Goal: Check status: Check status

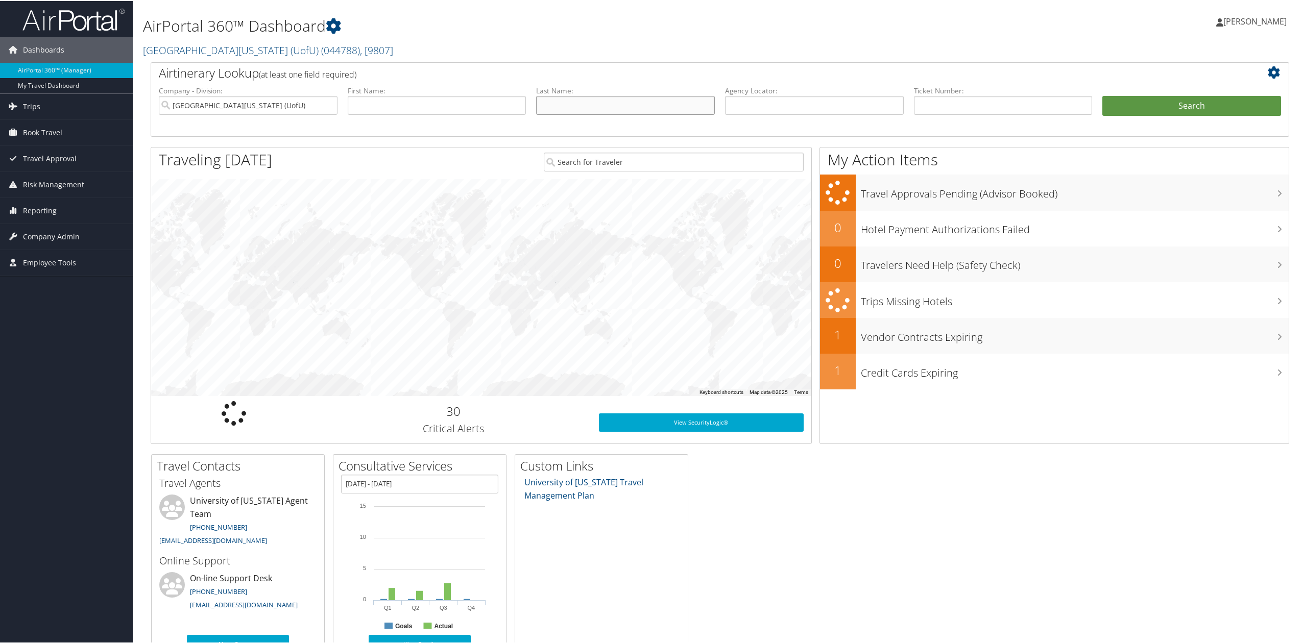
drag, startPoint x: 591, startPoint y: 99, endPoint x: 666, endPoint y: 108, distance: 75.1
click at [591, 99] on input "text" at bounding box center [625, 104] width 179 height 19
paste input "0062251516064"
type input "0062251516064"
click at [1007, 90] on label "Ticket Number:" at bounding box center [1003, 90] width 179 height 10
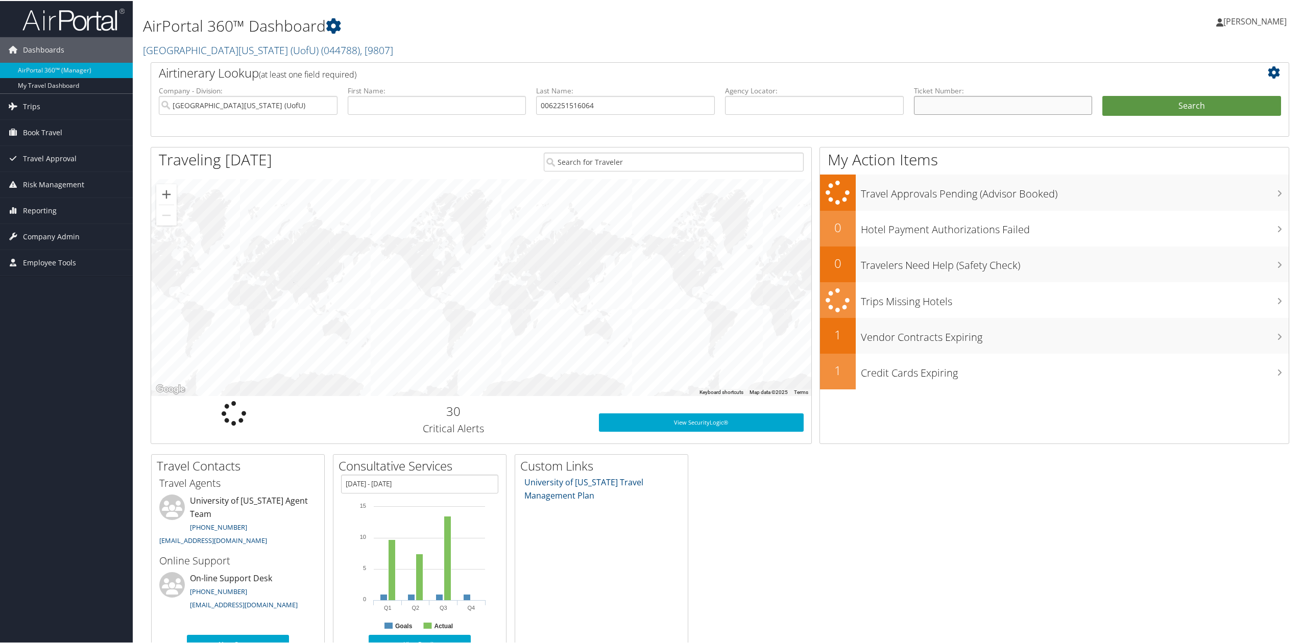
click at [1009, 101] on input "text" at bounding box center [1003, 104] width 179 height 19
paste input "0062251516064"
type input "0062251516064"
drag, startPoint x: 525, startPoint y: 109, endPoint x: 274, endPoint y: 112, distance: 251.2
click at [274, 112] on ul "Company - Division: [GEOGRAPHIC_DATA][US_STATE] (UofU) First Name: Last Name: 0…" at bounding box center [720, 110] width 1133 height 51
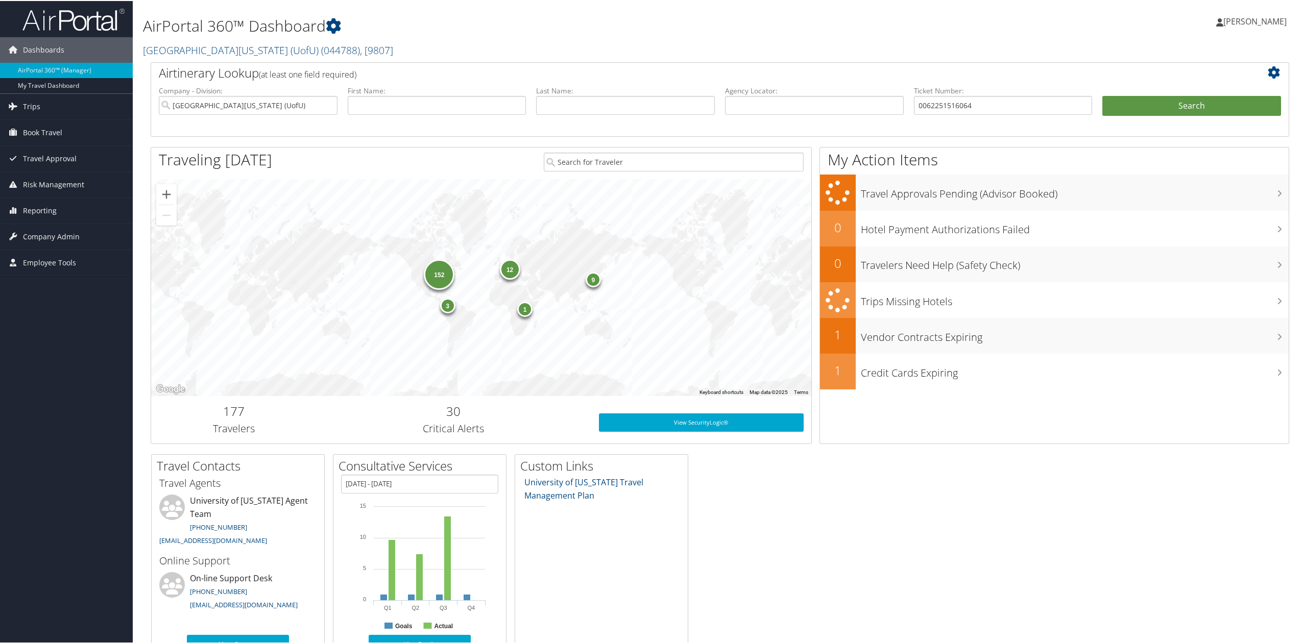
click at [1154, 118] on li "Search" at bounding box center [1191, 115] width 189 height 41
click at [1152, 107] on button "Search" at bounding box center [1191, 105] width 179 height 20
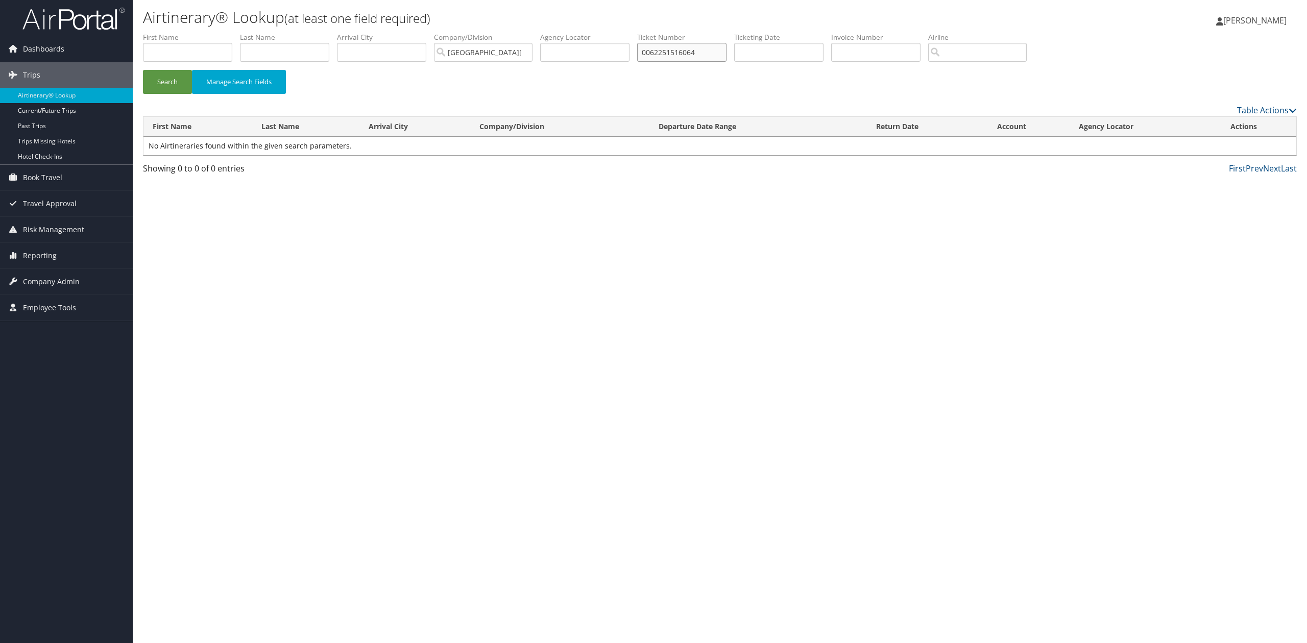
click at [687, 53] on input "0062251516064" at bounding box center [681, 52] width 89 height 19
paste input "495085"
click at [176, 74] on button "Search" at bounding box center [167, 82] width 49 height 24
paste input "7310124562"
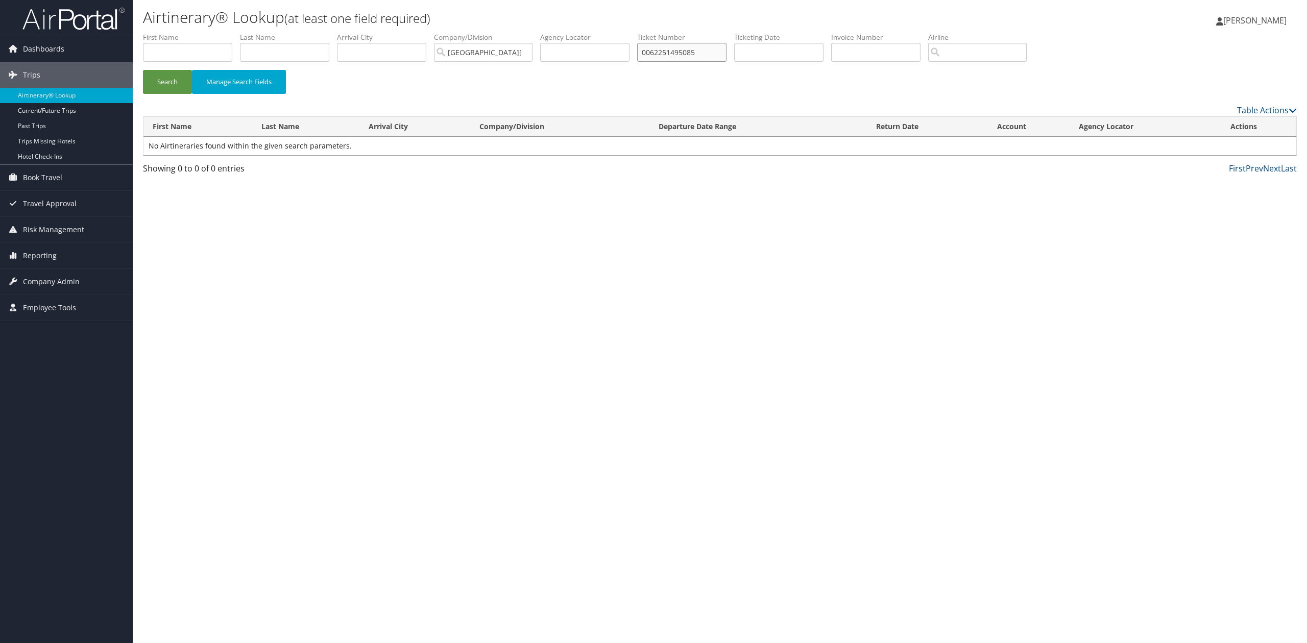
drag, startPoint x: 683, startPoint y: 57, endPoint x: 578, endPoint y: 88, distance: 109.1
click at [580, 86] on form "First Name Last Name Departure City Arrival City Company/Division University Of…" at bounding box center [720, 67] width 1154 height 71
type input "0067310124562"
click at [168, 89] on button "Search" at bounding box center [167, 82] width 49 height 24
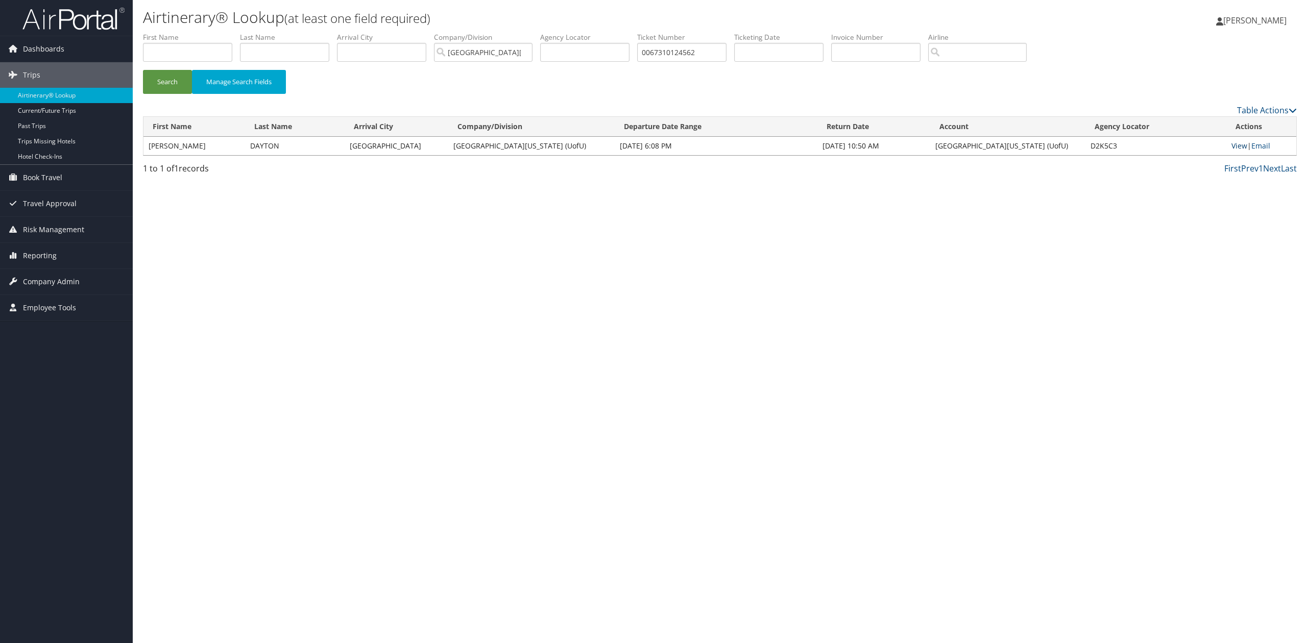
click at [1232, 149] on link "View" at bounding box center [1240, 146] width 16 height 10
paste input "text"
click at [677, 52] on input "text" at bounding box center [681, 52] width 89 height 19
click at [664, 55] on input "text" at bounding box center [681, 52] width 89 height 19
paste input "text"
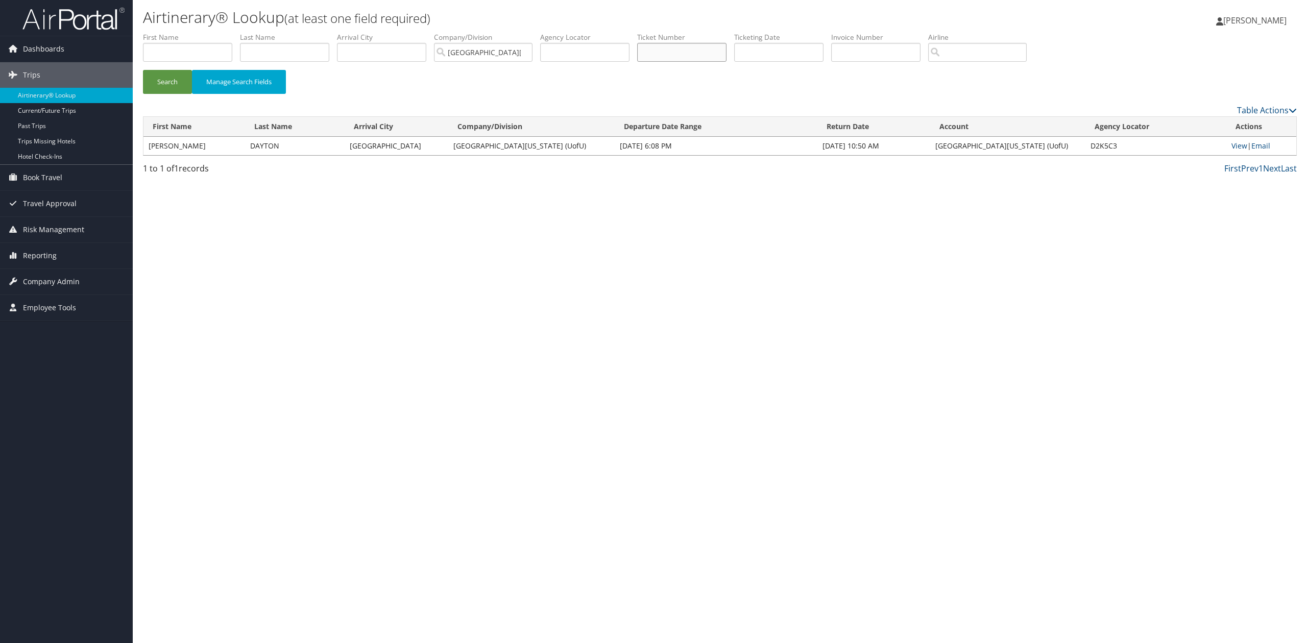
drag, startPoint x: 687, startPoint y: 50, endPoint x: 711, endPoint y: 48, distance: 24.1
click at [687, 50] on input "text" at bounding box center [681, 52] width 89 height 19
paste input "0012238421547"
type input "0012238421547"
click at [490, 57] on input "[GEOGRAPHIC_DATA][US_STATE] (UofU)" at bounding box center [483, 52] width 99 height 19
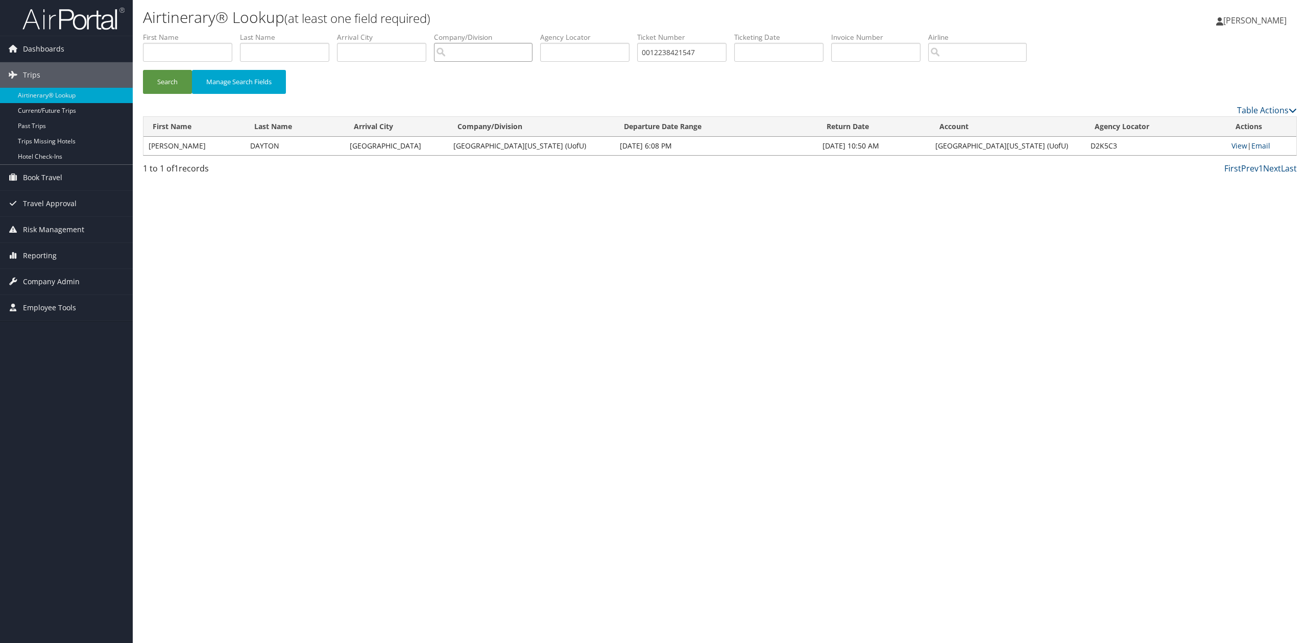
click at [490, 57] on input "search" at bounding box center [483, 52] width 99 height 19
click at [162, 86] on button "Search" at bounding box center [167, 82] width 49 height 24
